Goal: Information Seeking & Learning: Check status

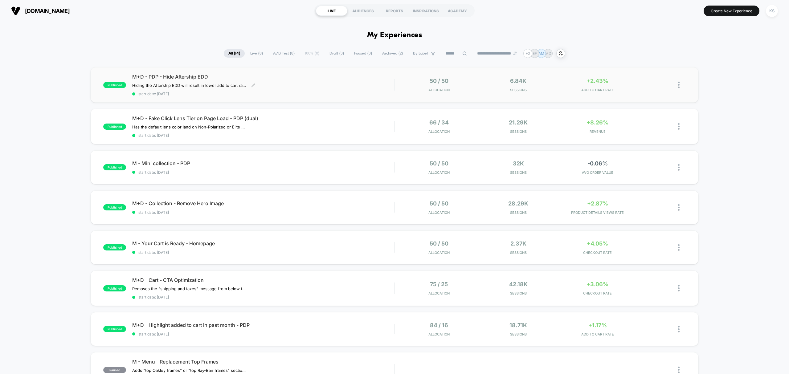
click at [217, 92] on span "start date: [DATE]" at bounding box center [263, 94] width 262 height 5
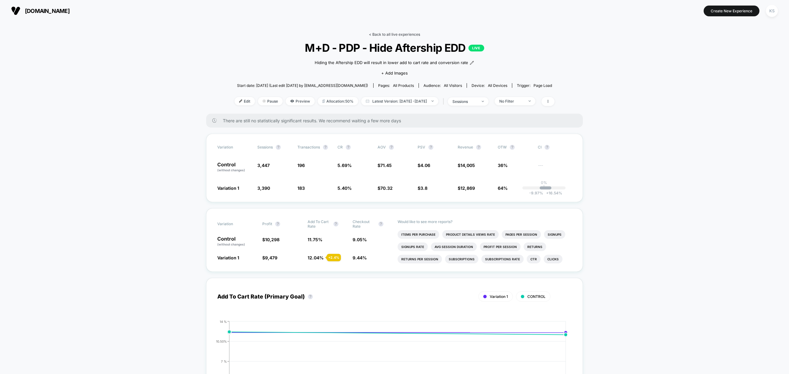
click at [378, 34] on link "< Back to all live experiences" at bounding box center [394, 34] width 51 height 5
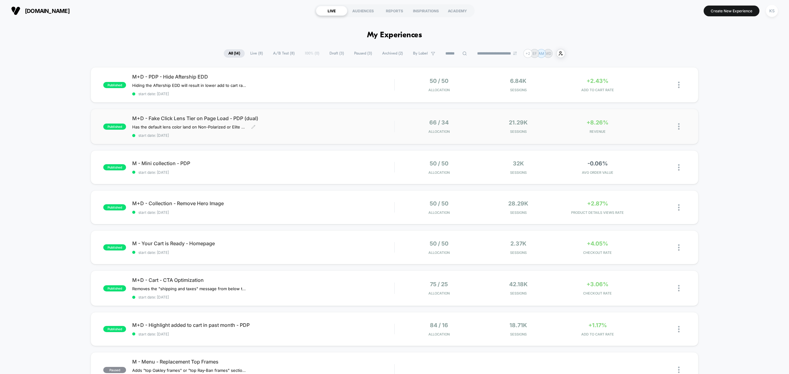
click at [320, 129] on div "M+D - Fake Click Lens Tier on Page Load - PDP (dual) Has the default lens color…" at bounding box center [263, 126] width 262 height 23
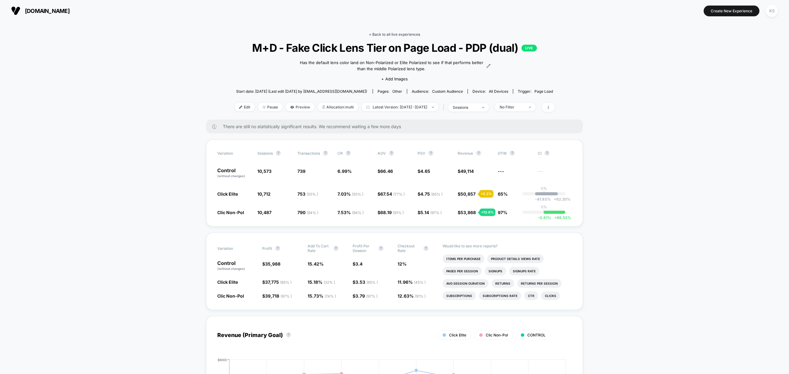
click at [378, 34] on link "< Back to all live experiences" at bounding box center [394, 34] width 51 height 5
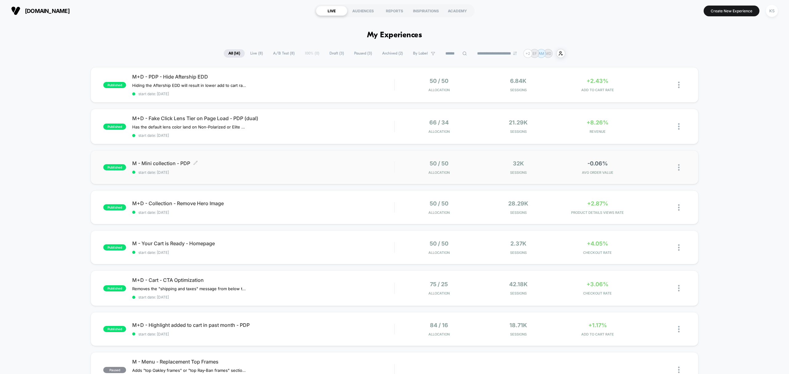
click at [244, 164] on span "M - Mini collection - PDP Click to edit experience details" at bounding box center [263, 163] width 262 height 6
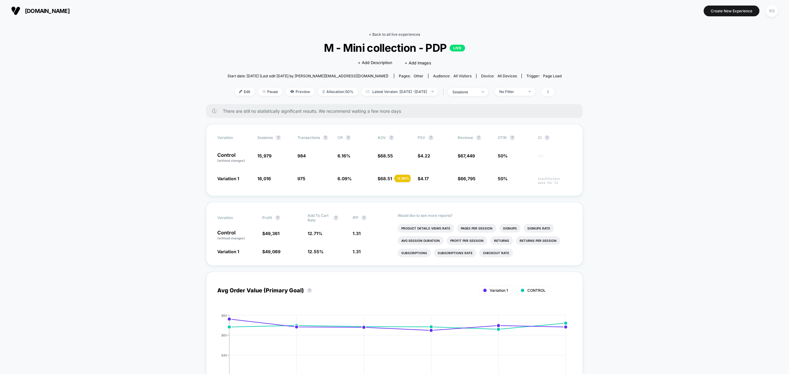
click at [380, 34] on link "< Back to all live experiences" at bounding box center [394, 34] width 51 height 5
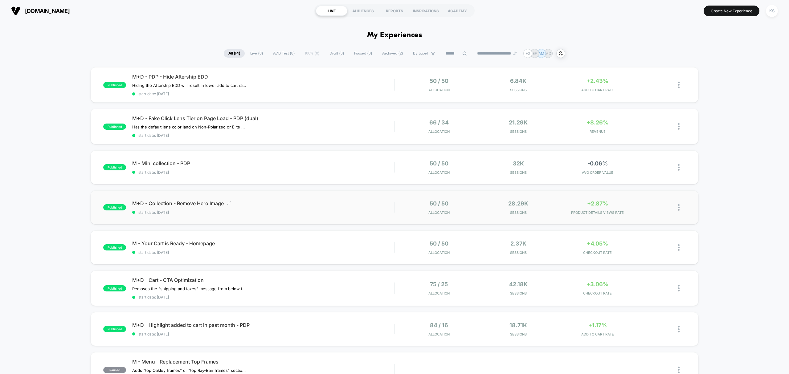
click at [274, 200] on span "M+D - Collection - Remove Hero Image Click to edit experience details" at bounding box center [263, 203] width 262 height 6
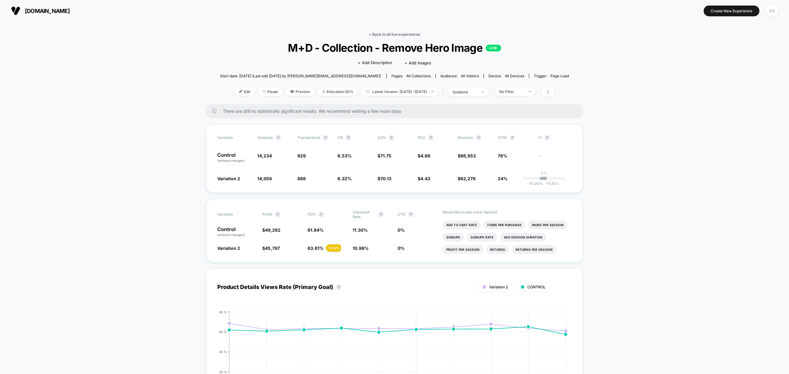
click at [389, 34] on link "< Back to all live experiences" at bounding box center [394, 34] width 51 height 5
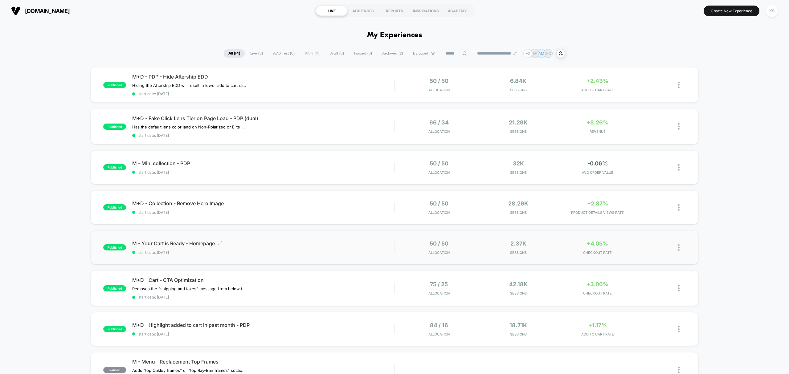
click at [282, 247] on div "M - Your Cart is Ready - Homepage Click to edit experience details Click to edi…" at bounding box center [263, 248] width 262 height 14
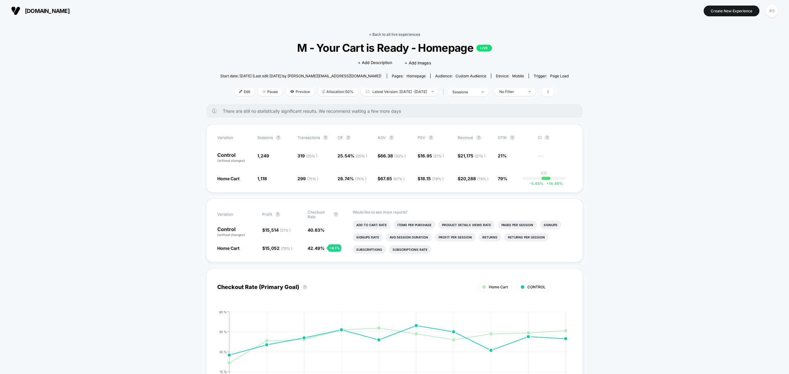
click at [379, 35] on link "< Back to all live experiences" at bounding box center [394, 34] width 51 height 5
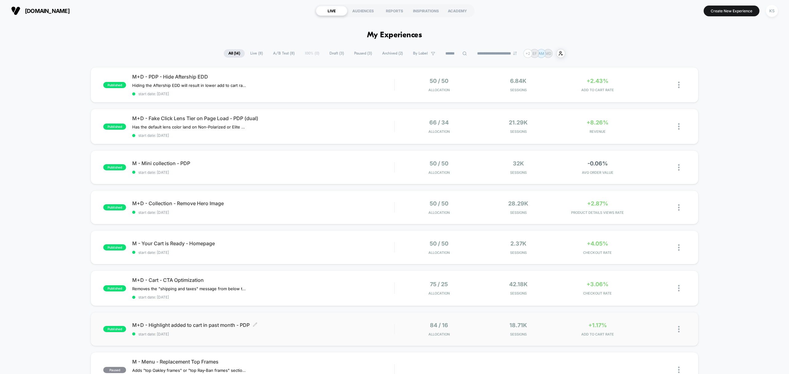
click at [325, 328] on div "M+D - Highlight added to cart in past month - PDP Click to edit experience deta…" at bounding box center [263, 329] width 262 height 14
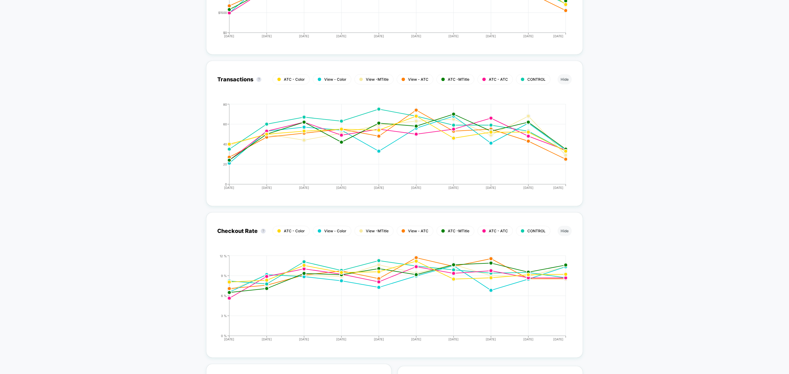
scroll to position [1357, 0]
